Goal: Information Seeking & Learning: Learn about a topic

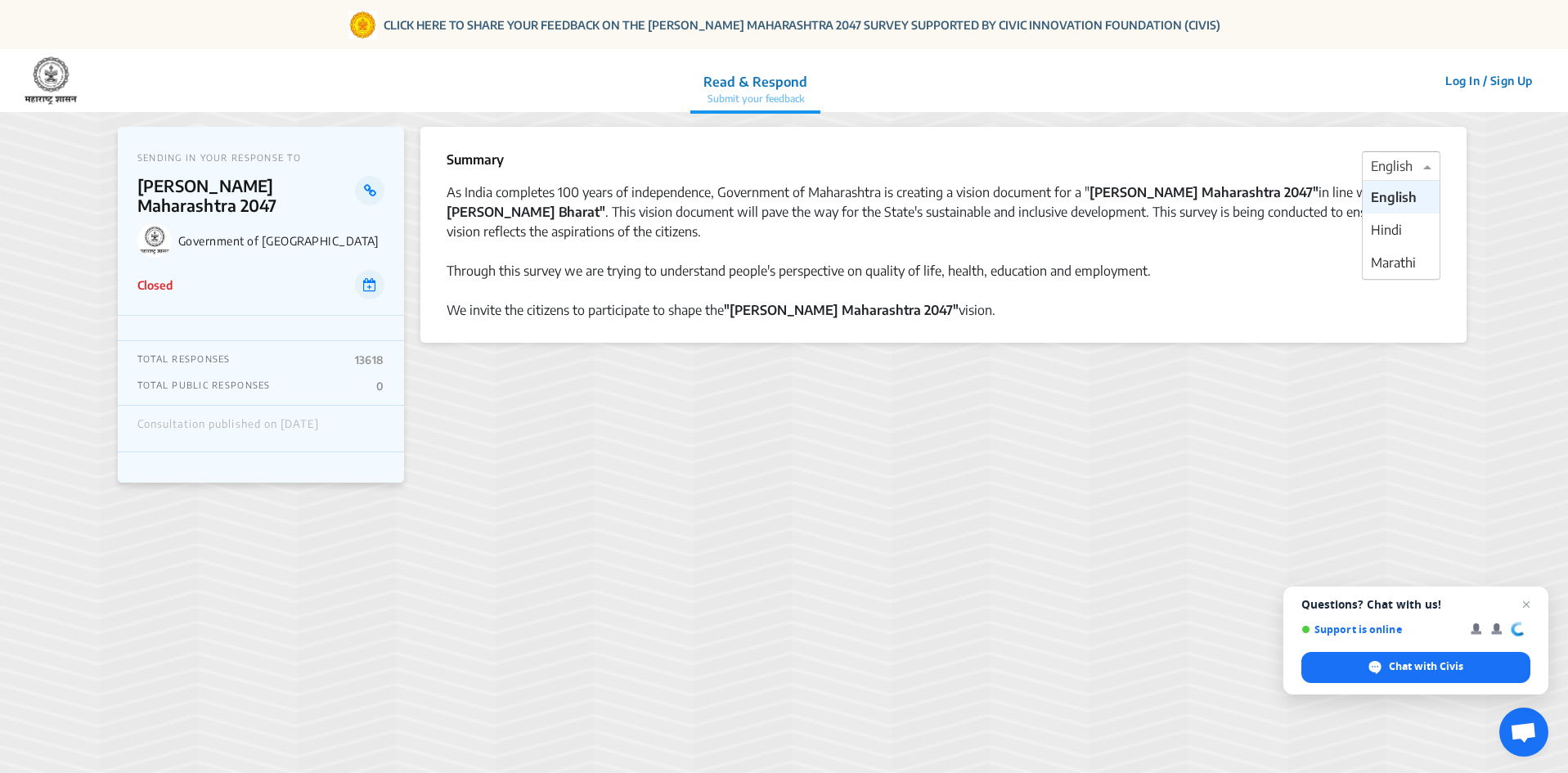
click at [1409, 175] on div at bounding box center [1401, 166] width 77 height 21
click at [1379, 267] on span "Marathi" at bounding box center [1393, 262] width 45 height 16
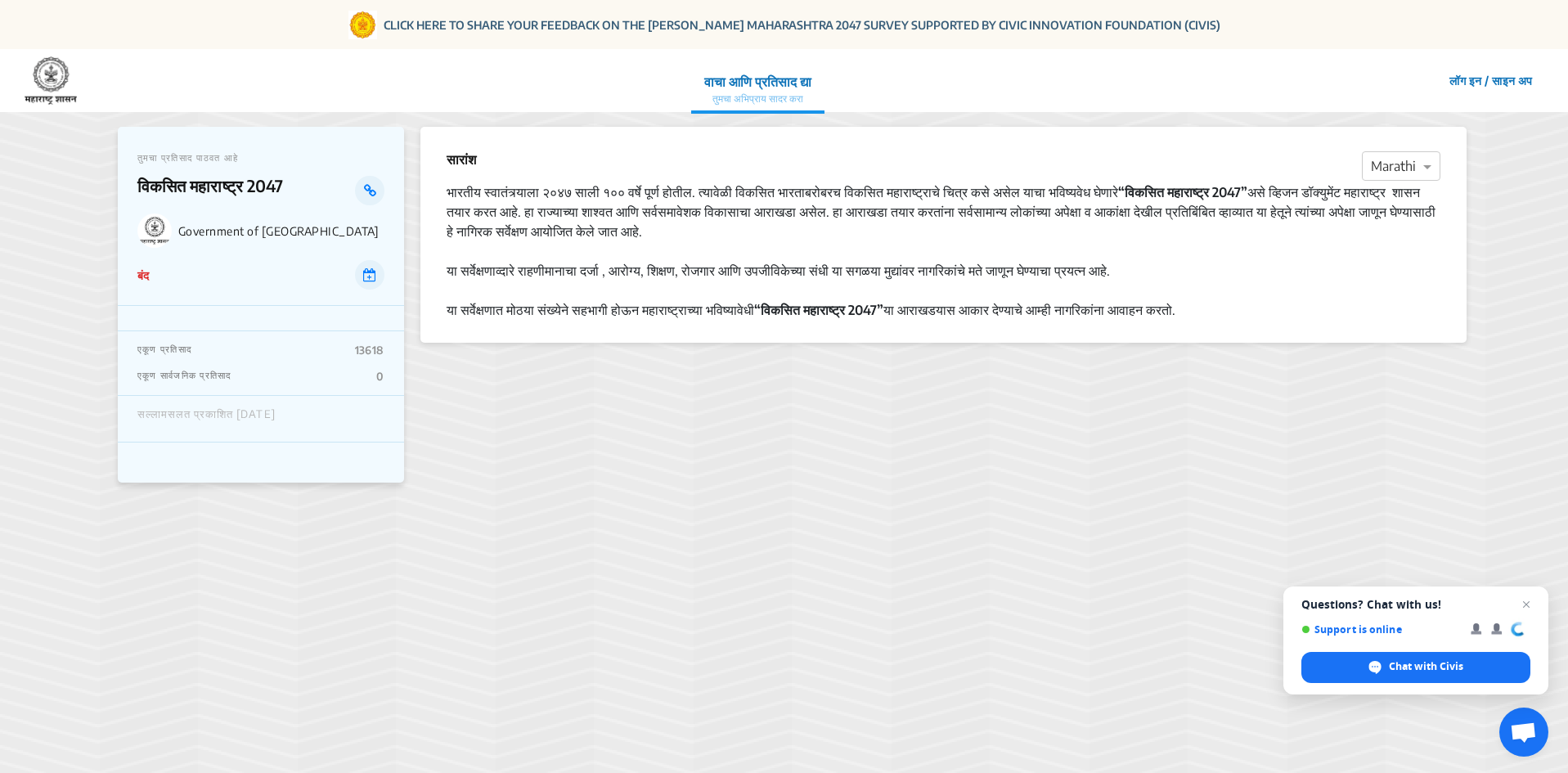
click at [258, 278] on div "बंद" at bounding box center [261, 274] width 247 height 29
click at [370, 272] on icon at bounding box center [370, 275] width 13 height 13
